Goal: Task Accomplishment & Management: Manage account settings

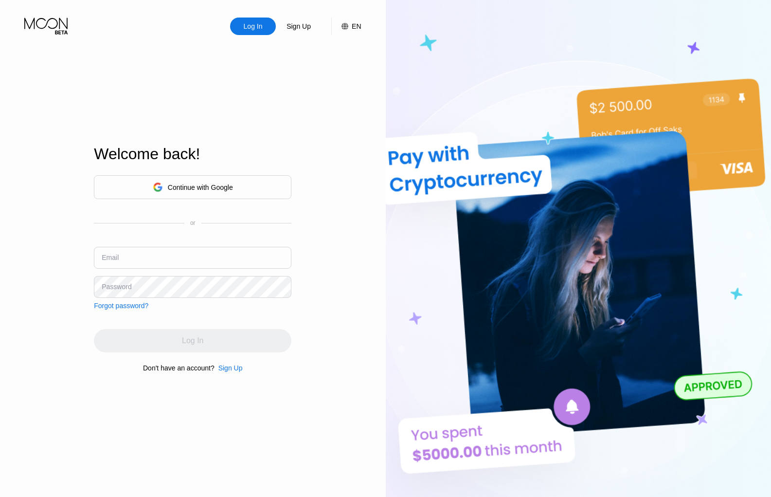
click at [190, 185] on div "Continue with Google" at bounding box center [200, 187] width 65 height 8
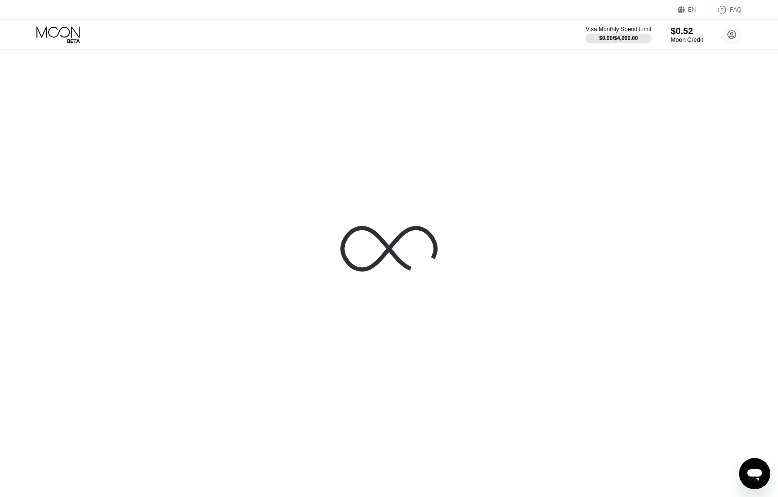
click at [685, 34] on div "$0.52" at bounding box center [687, 31] width 33 height 10
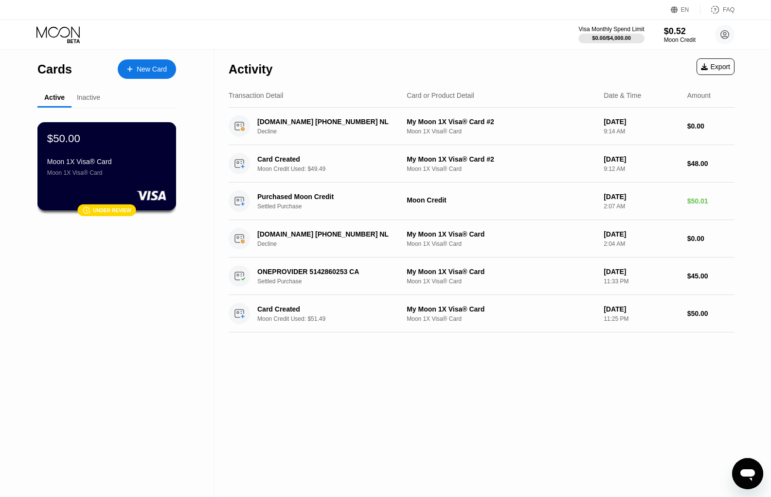
click at [78, 153] on div "$50.00 Moon 1X Visa® Card Moon 1X Visa® Card" at bounding box center [106, 154] width 119 height 44
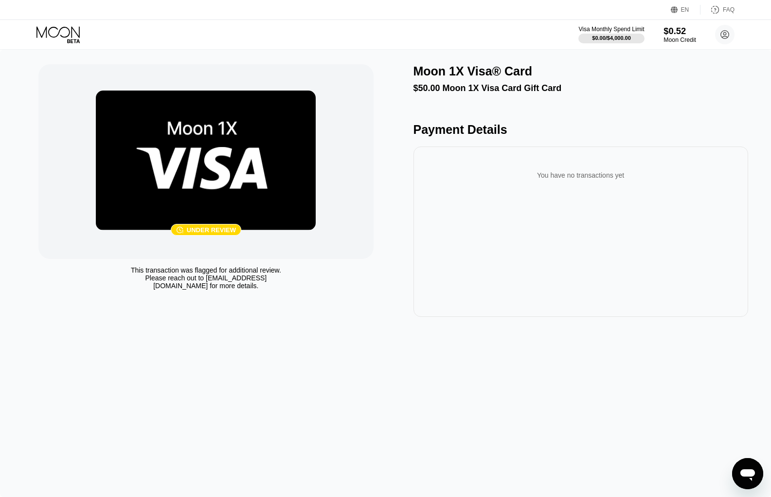
click at [674, 33] on div "$0.52" at bounding box center [680, 31] width 33 height 10
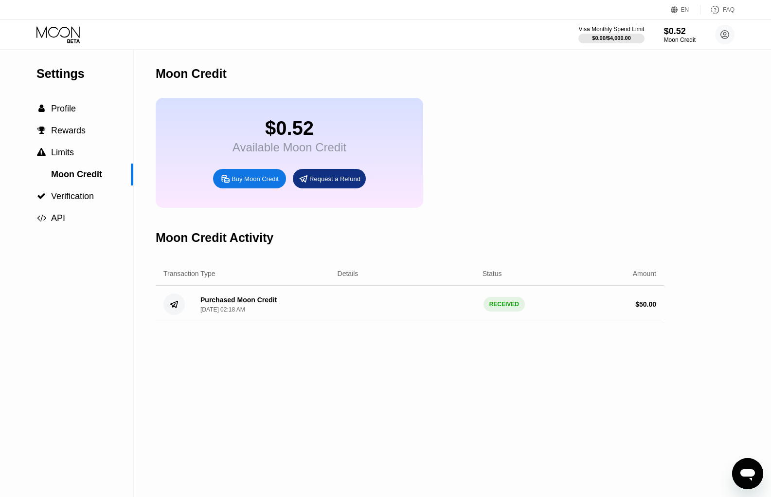
click at [238, 304] on div "Purchased Moon Credit" at bounding box center [238, 300] width 76 height 8
click at [67, 110] on span "Profile" at bounding box center [63, 109] width 25 height 10
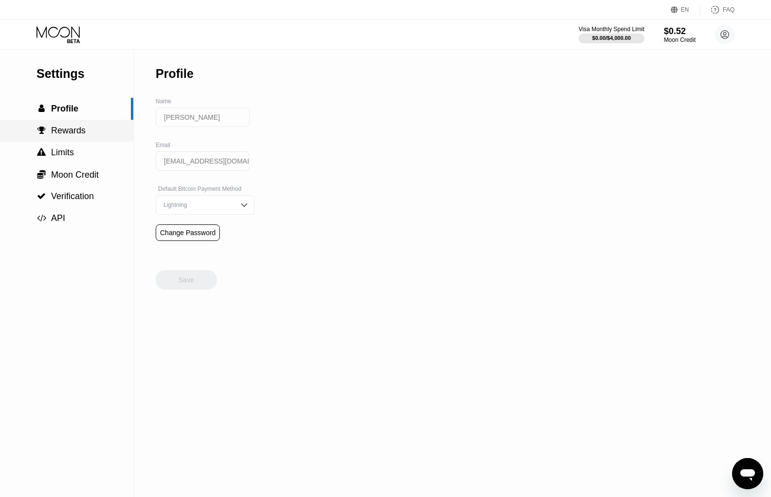
click at [70, 131] on span "Rewards" at bounding box center [68, 131] width 35 height 10
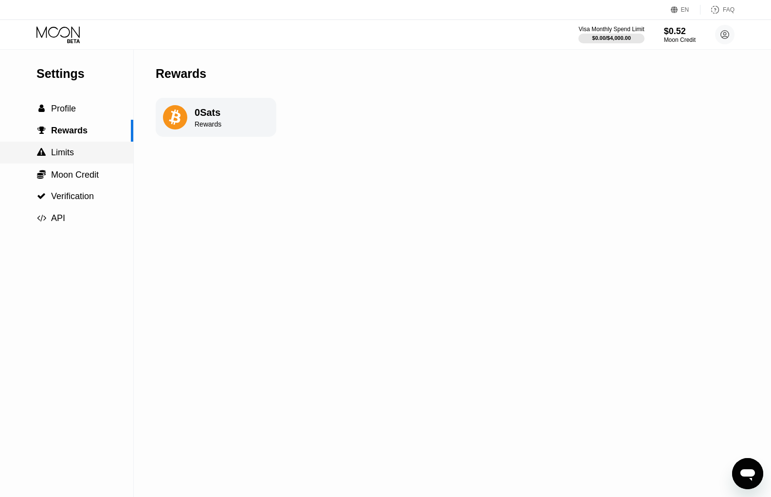
click at [59, 154] on span "Limits" at bounding box center [62, 152] width 23 height 10
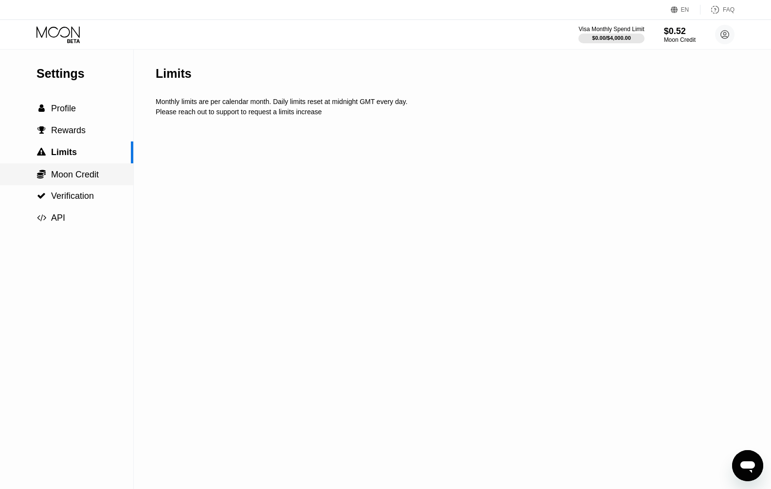
click at [87, 180] on span "Moon Credit" at bounding box center [75, 175] width 48 height 10
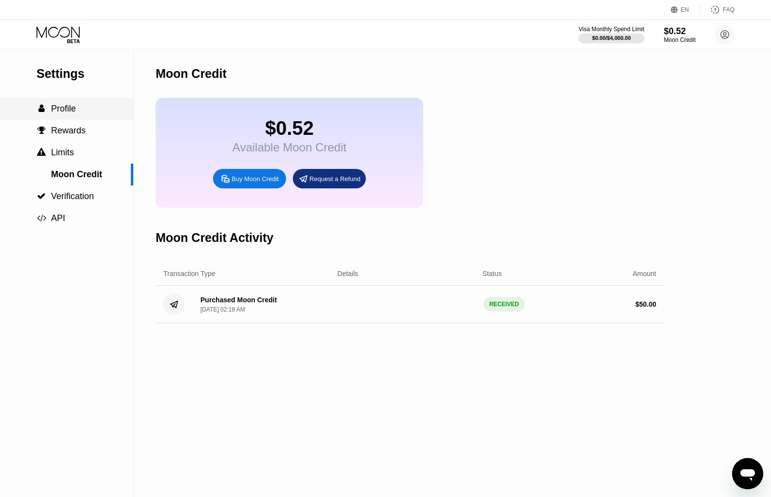
click at [71, 113] on span "Profile" at bounding box center [63, 109] width 25 height 10
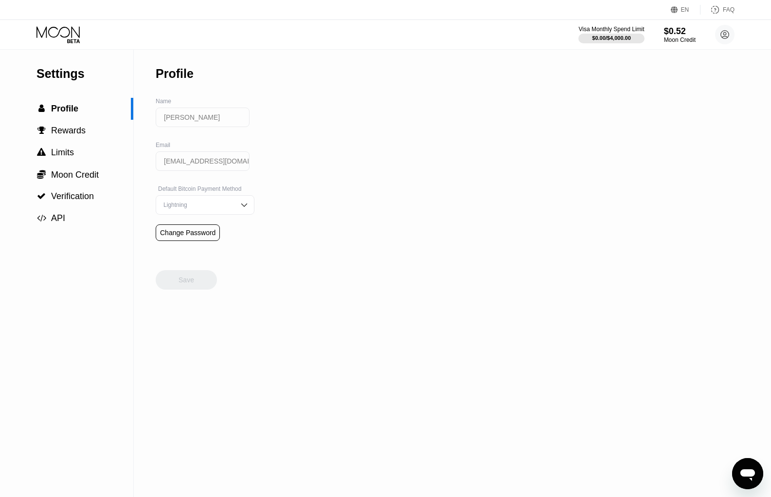
click at [217, 124] on input "[PERSON_NAME]" at bounding box center [203, 117] width 94 height 19
click at [217, 162] on input "[EMAIL_ADDRESS][DOMAIN_NAME]" at bounding box center [203, 160] width 94 height 19
click at [679, 33] on div "$0.52" at bounding box center [680, 31] width 33 height 10
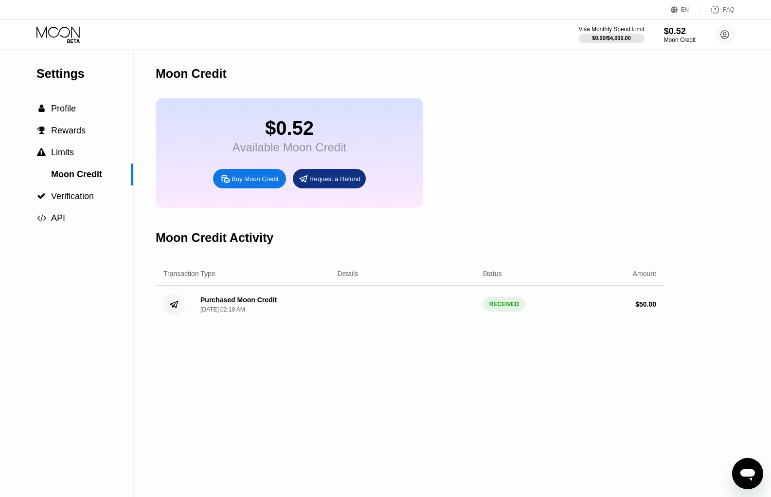
click at [245, 304] on div "Purchased Moon Credit" at bounding box center [238, 300] width 76 height 8
click at [653, 308] on div "$ 50.00" at bounding box center [645, 304] width 21 height 8
